Goal: Information Seeking & Learning: Learn about a topic

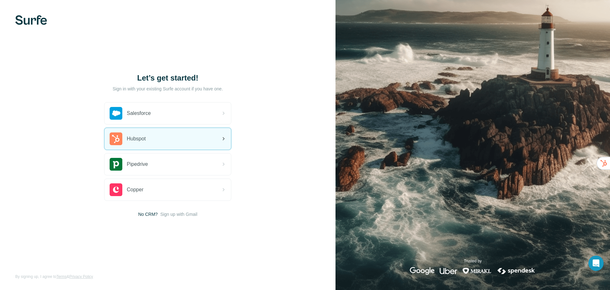
click at [158, 141] on div "Hubspot" at bounding box center [168, 139] width 127 height 22
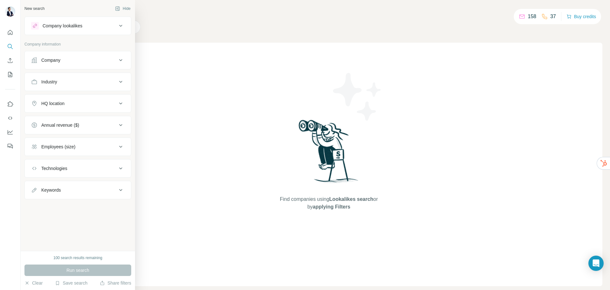
click at [72, 20] on button "Company lookalikes" at bounding box center [78, 25] width 106 height 15
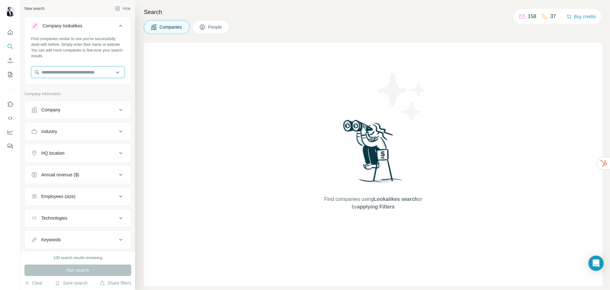
click at [67, 70] on input "text" at bounding box center [77, 71] width 93 height 11
click at [73, 113] on div "Company" at bounding box center [74, 109] width 86 height 6
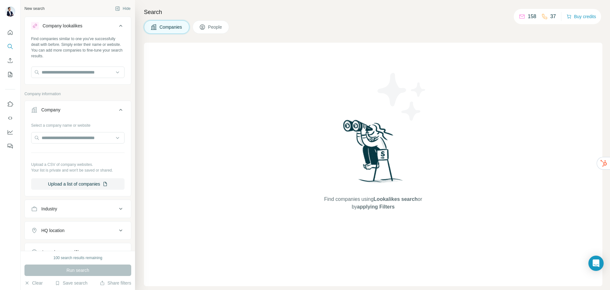
click at [73, 112] on div "Company" at bounding box center [74, 109] width 86 height 6
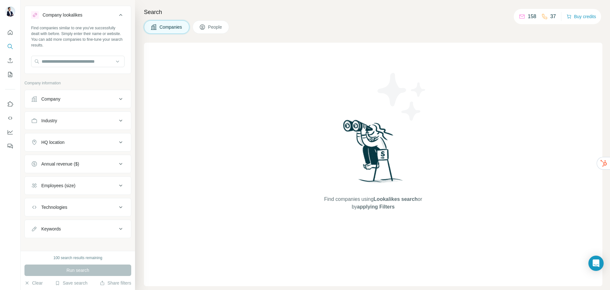
scroll to position [16, 0]
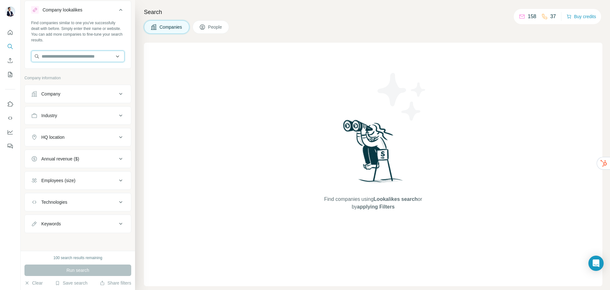
click at [50, 55] on input "text" at bounding box center [77, 56] width 93 height 11
click at [204, 71] on div "Find companies using Lookalikes search or by applying Filters" at bounding box center [373, 164] width 459 height 243
click at [56, 60] on input "text" at bounding box center [77, 56] width 93 height 11
click at [228, 167] on div "Find companies using Lookalikes search or by applying Filters" at bounding box center [373, 164] width 459 height 243
